Goal: Task Accomplishment & Management: Manage account settings

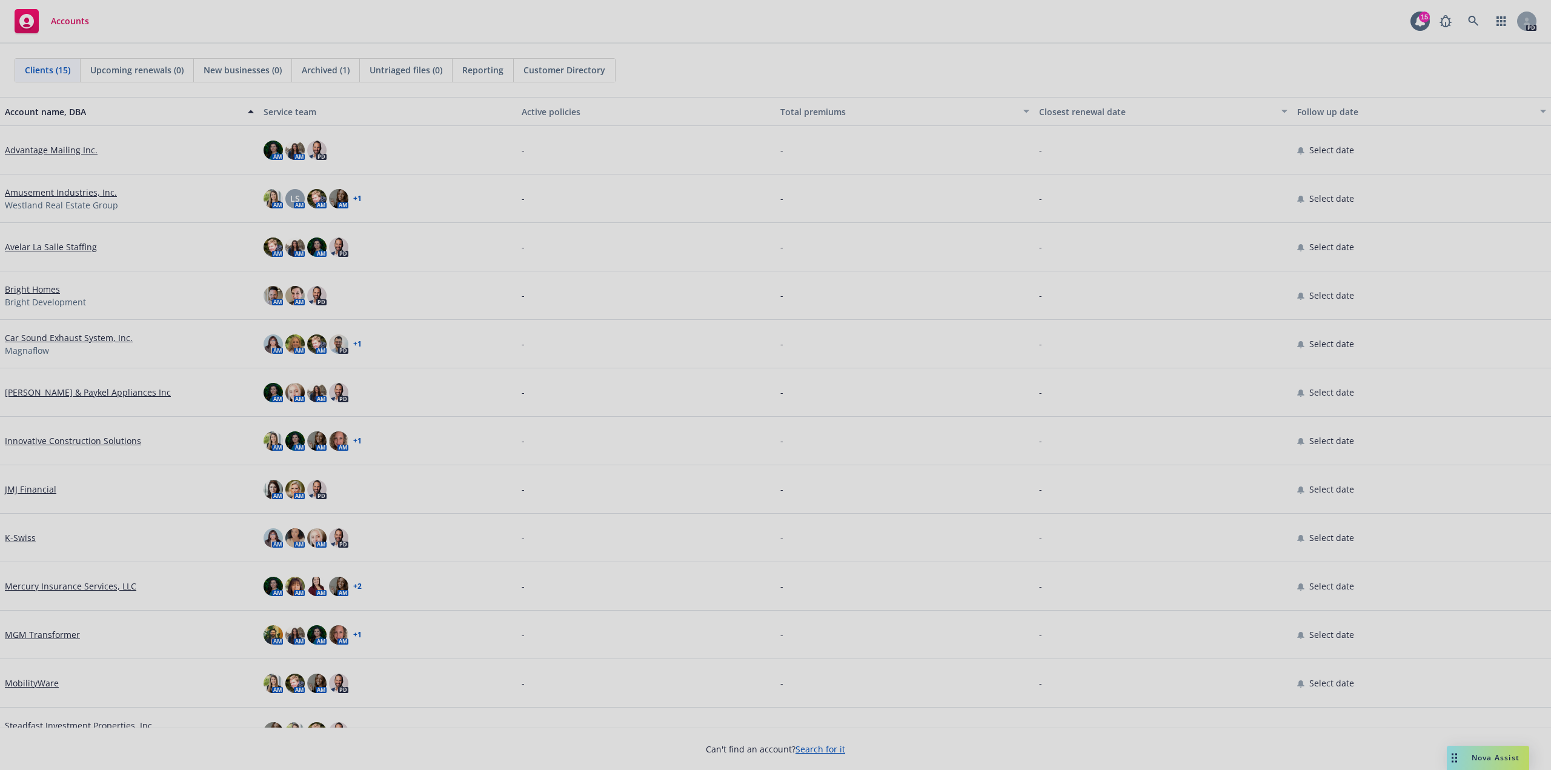
click at [31, 635] on div at bounding box center [775, 385] width 1551 height 770
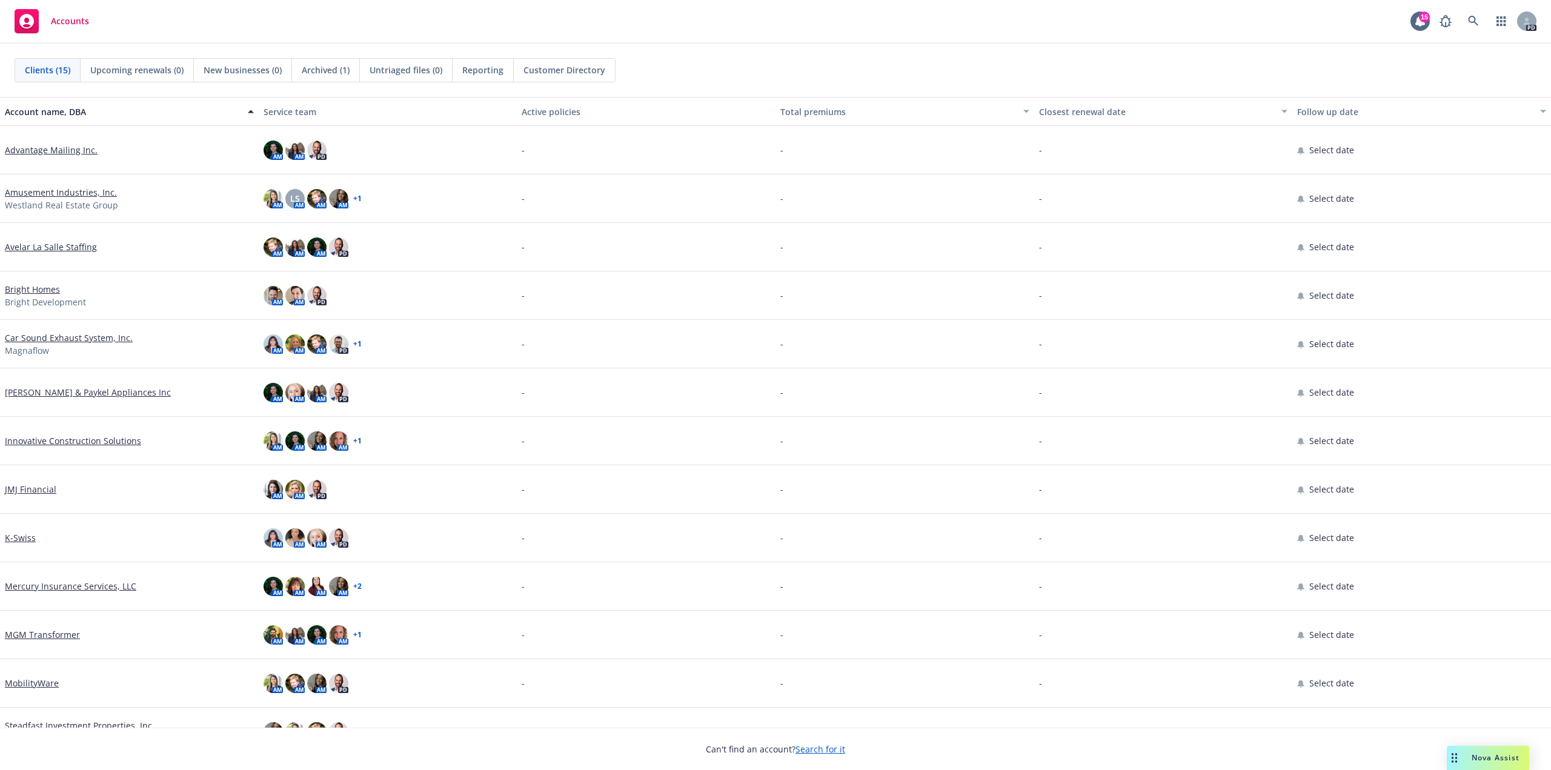
click at [35, 635] on link "MGM Transformer" at bounding box center [42, 634] width 75 height 13
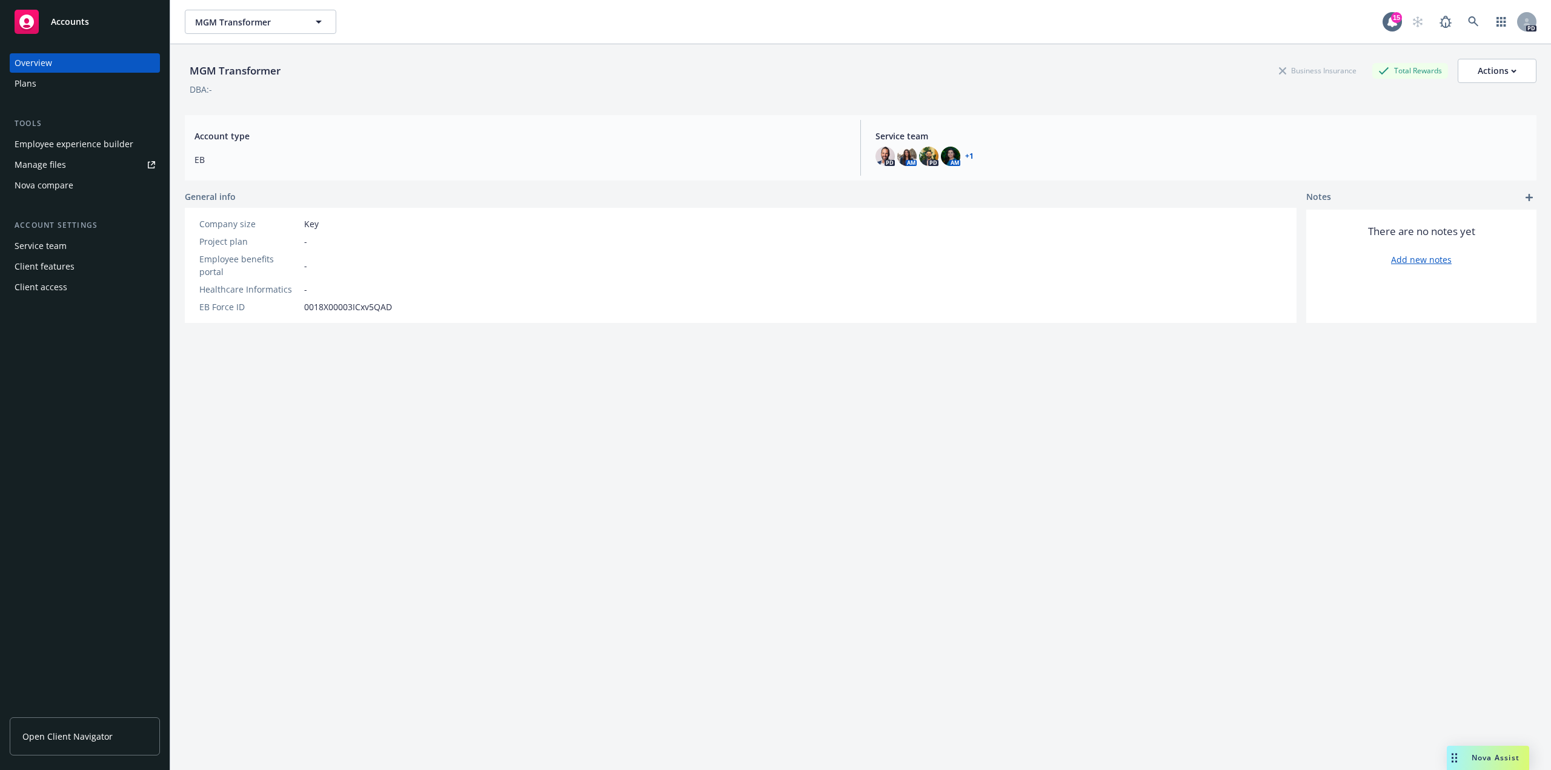
click at [33, 86] on div "Plans" at bounding box center [26, 83] width 22 height 19
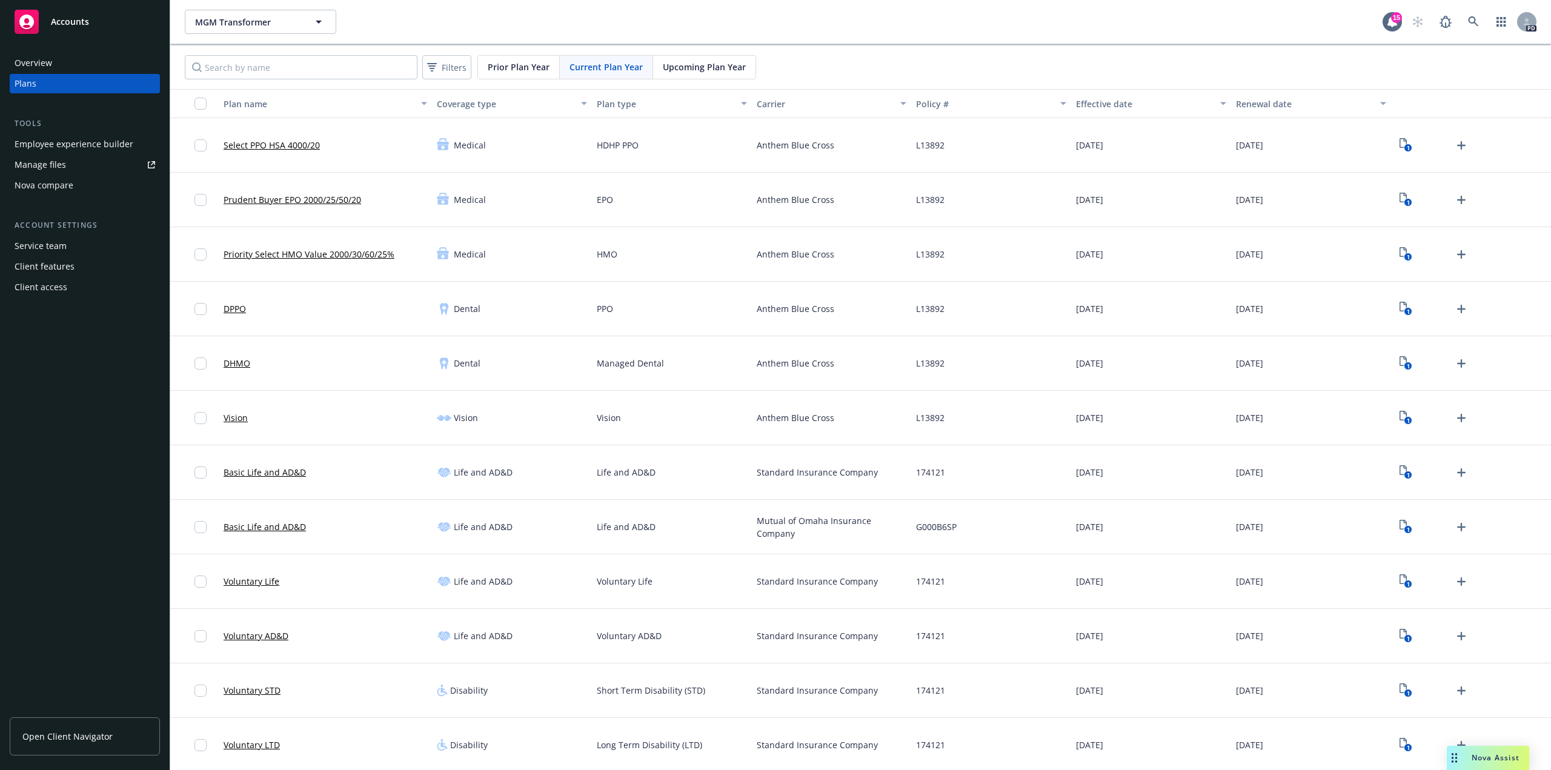
click at [95, 148] on div "Employee experience builder" at bounding box center [74, 143] width 119 height 19
click at [61, 251] on div "Service team" at bounding box center [41, 245] width 52 height 19
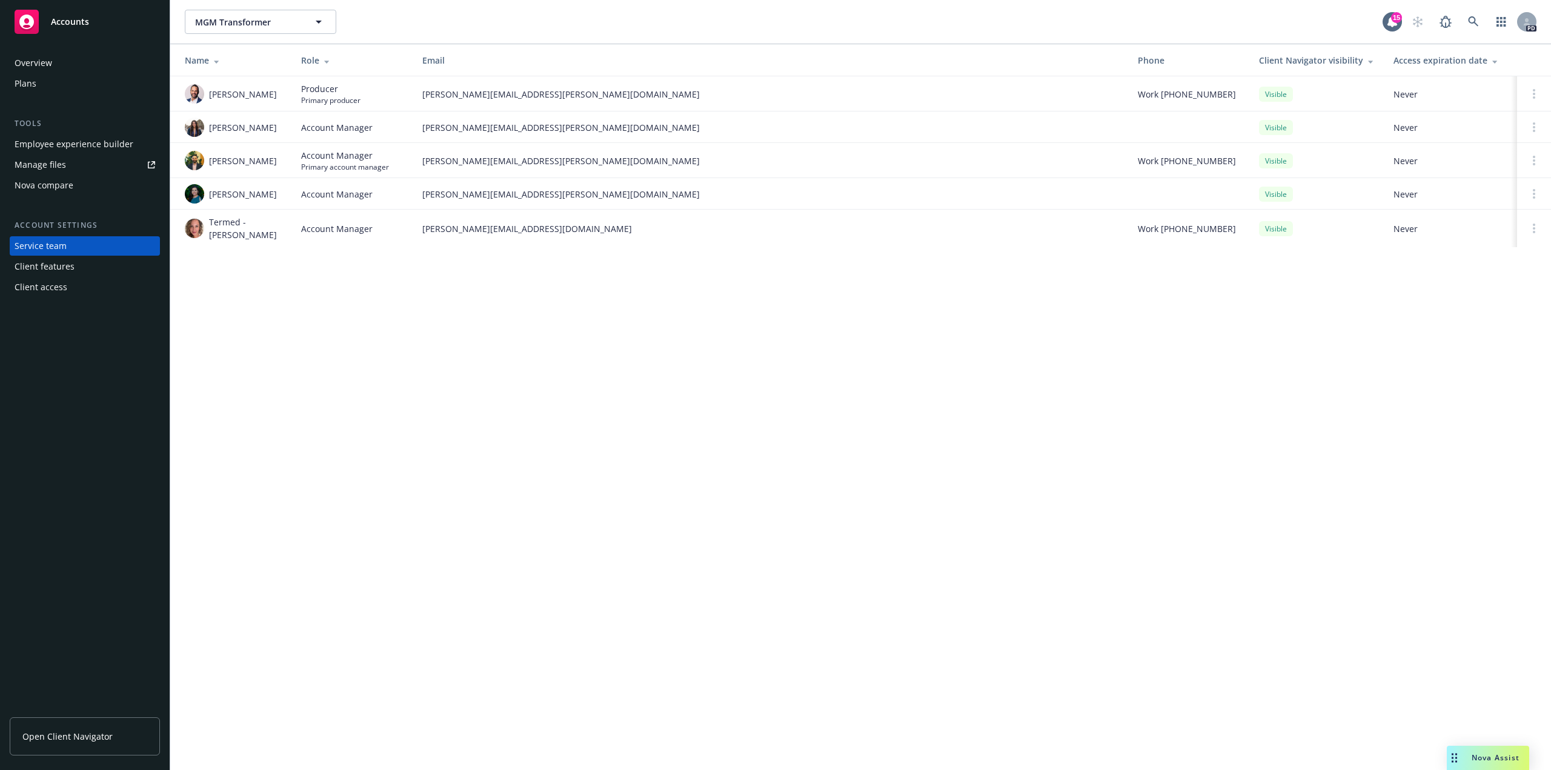
click at [55, 270] on div "Client features" at bounding box center [45, 266] width 60 height 19
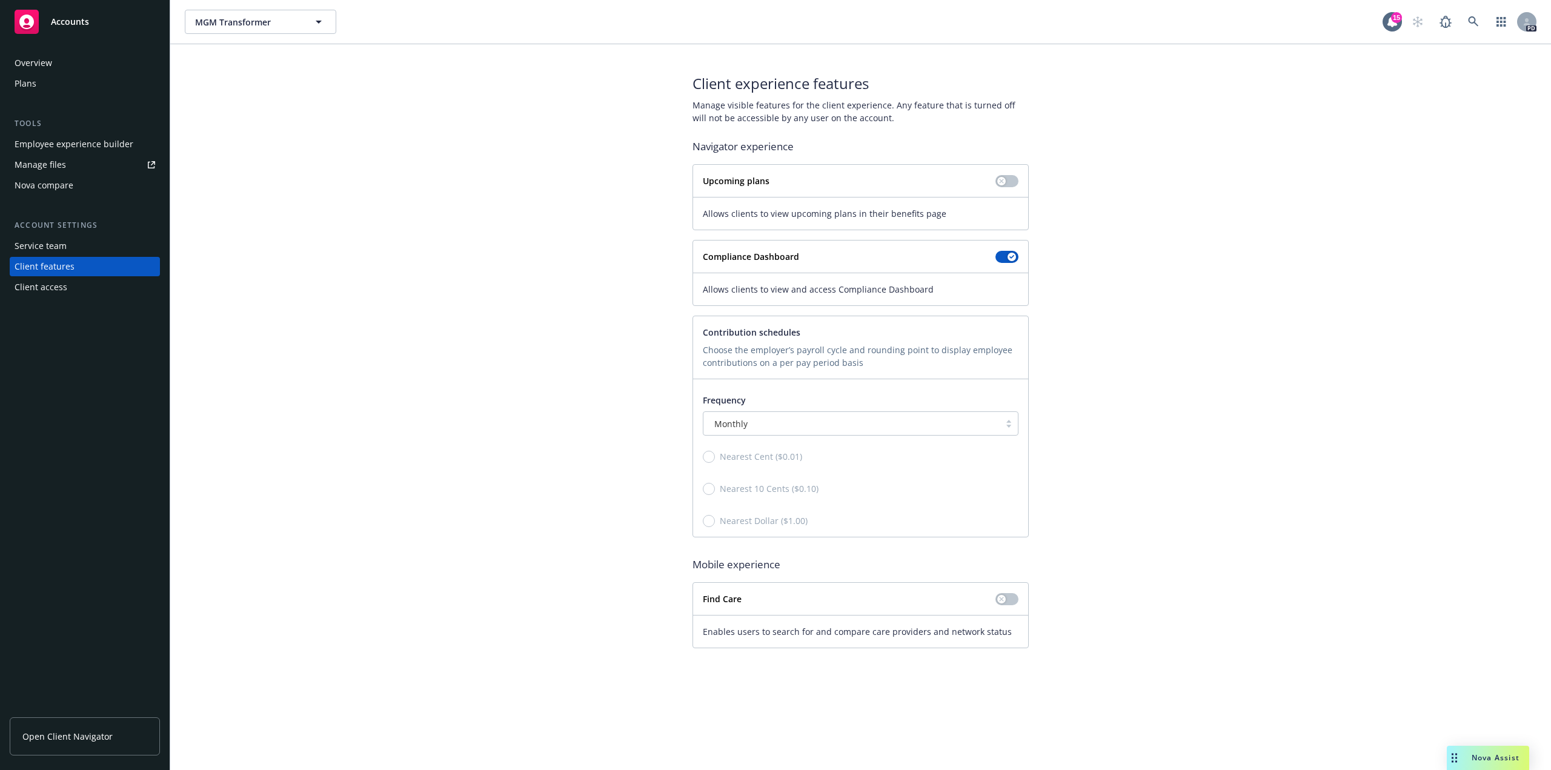
click at [69, 287] on div "Client access" at bounding box center [85, 286] width 141 height 19
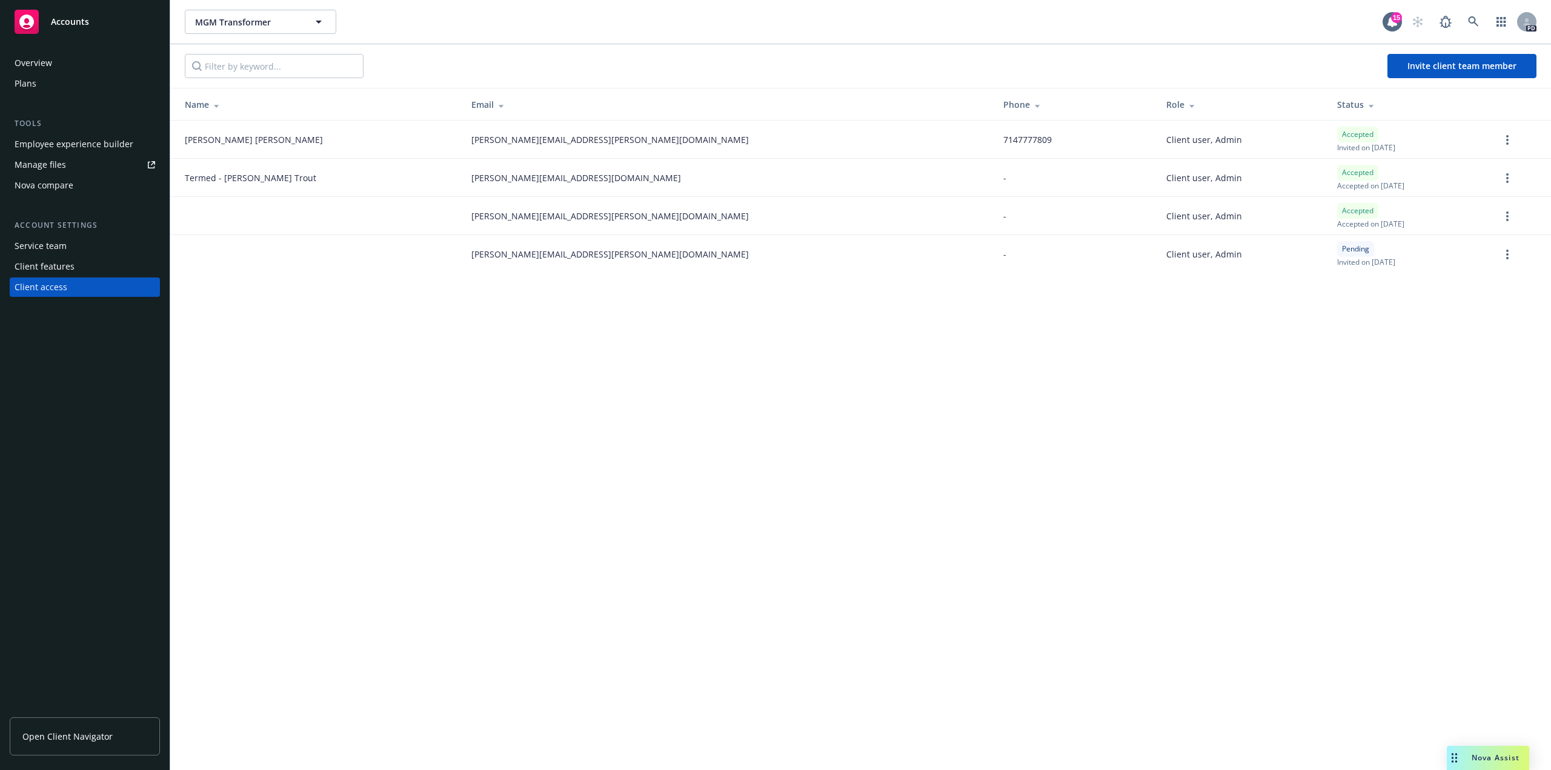
click at [48, 248] on div "Service team" at bounding box center [41, 245] width 52 height 19
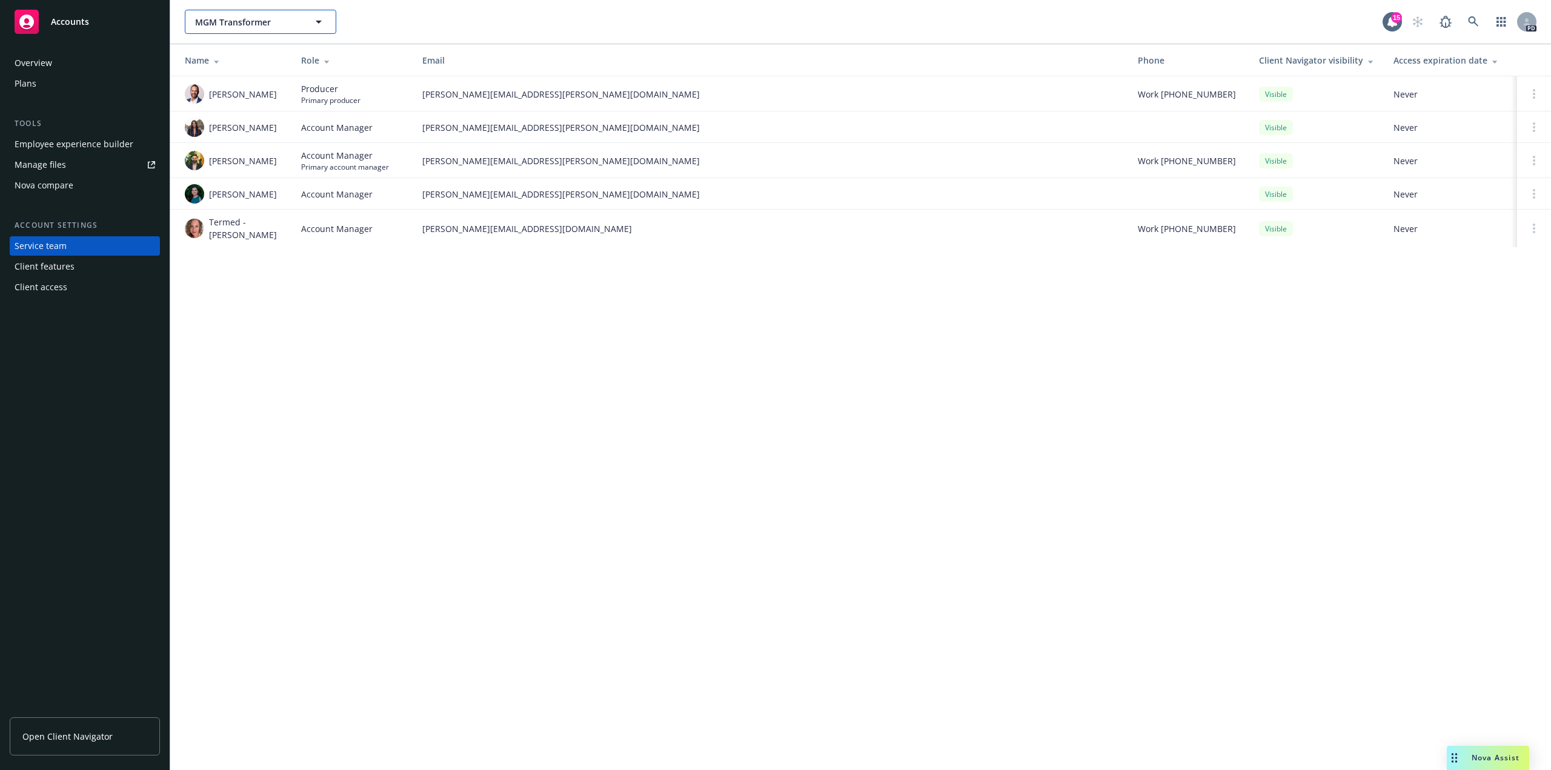
click at [322, 25] on icon "button" at bounding box center [318, 22] width 15 height 15
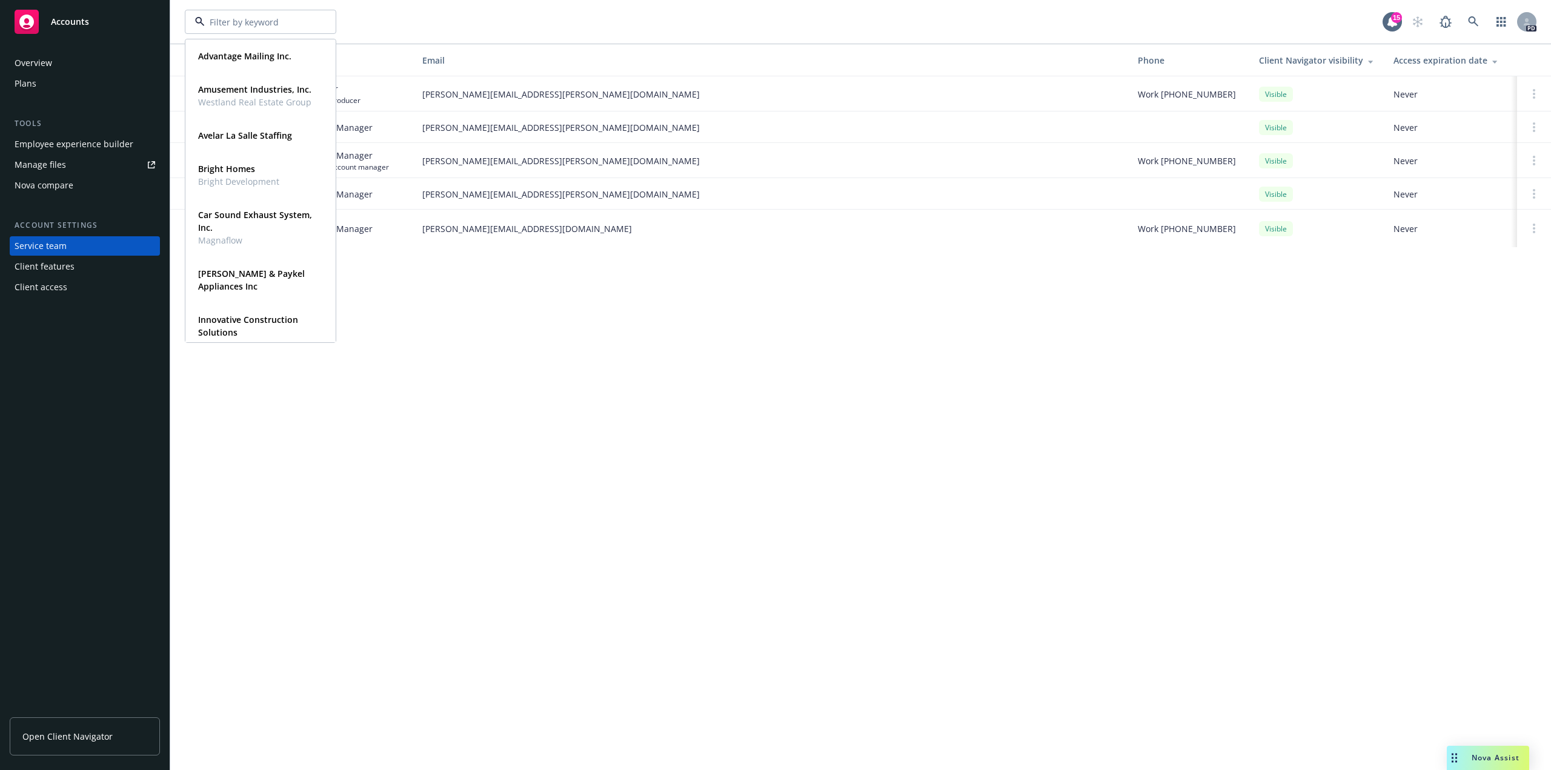
click at [322, 25] on div at bounding box center [260, 22] width 151 height 24
